Goal: Task Accomplishment & Management: Manage account settings

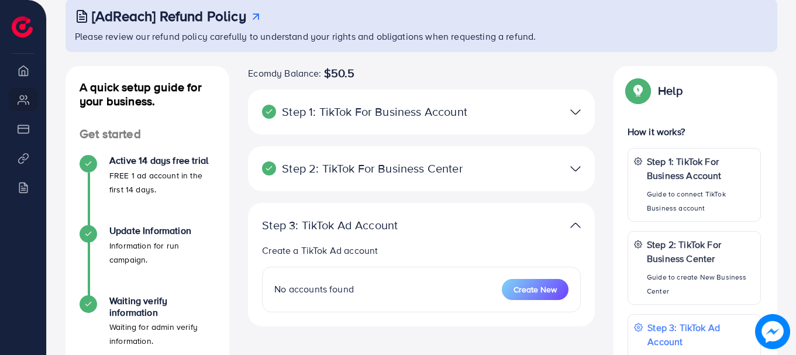
scroll to position [176, 0]
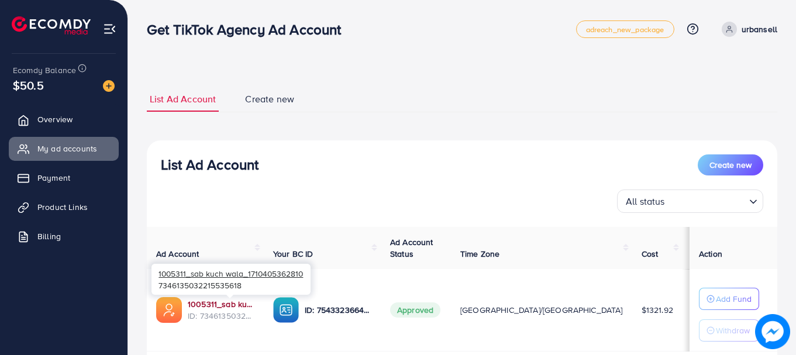
click at [231, 303] on link "1005311_sab kuch wala_1710405362810" at bounding box center [221, 304] width 67 height 12
click at [239, 305] on link "1005311_sab kuch wala_1710405362810" at bounding box center [221, 304] width 67 height 12
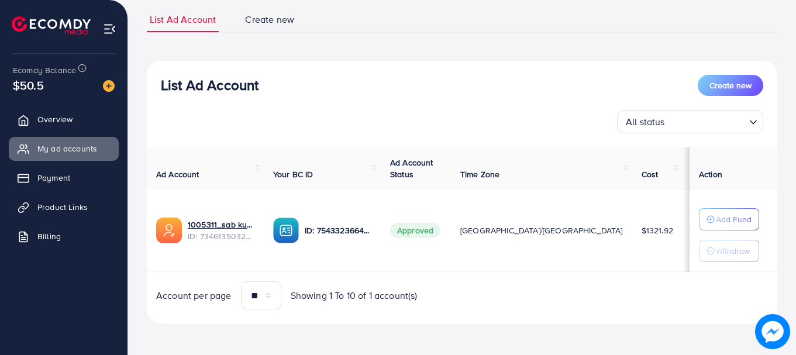
scroll to position [81, 0]
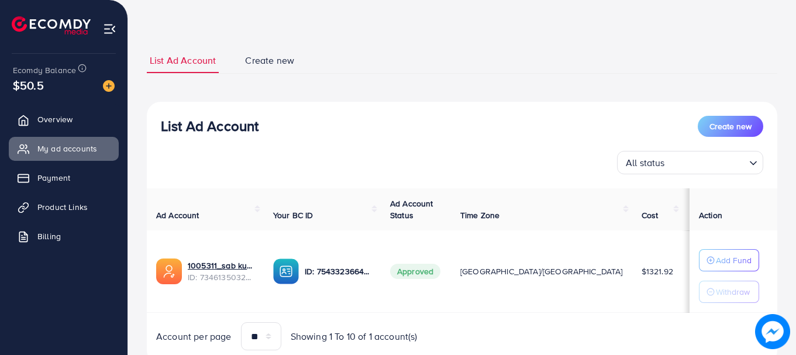
scroll to position [59, 0]
